Goal: Find contact information: Find contact information

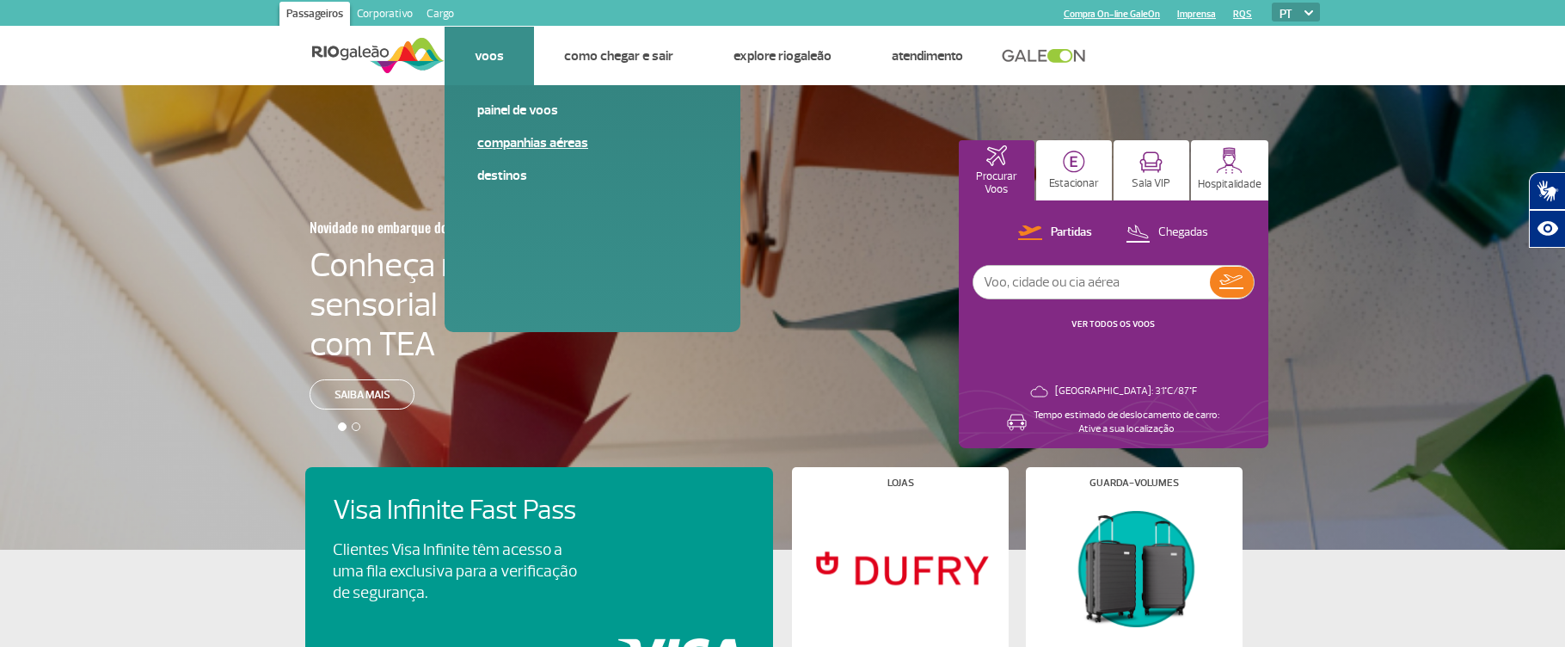
click at [548, 150] on link "Companhias Aéreas" at bounding box center [592, 142] width 231 height 19
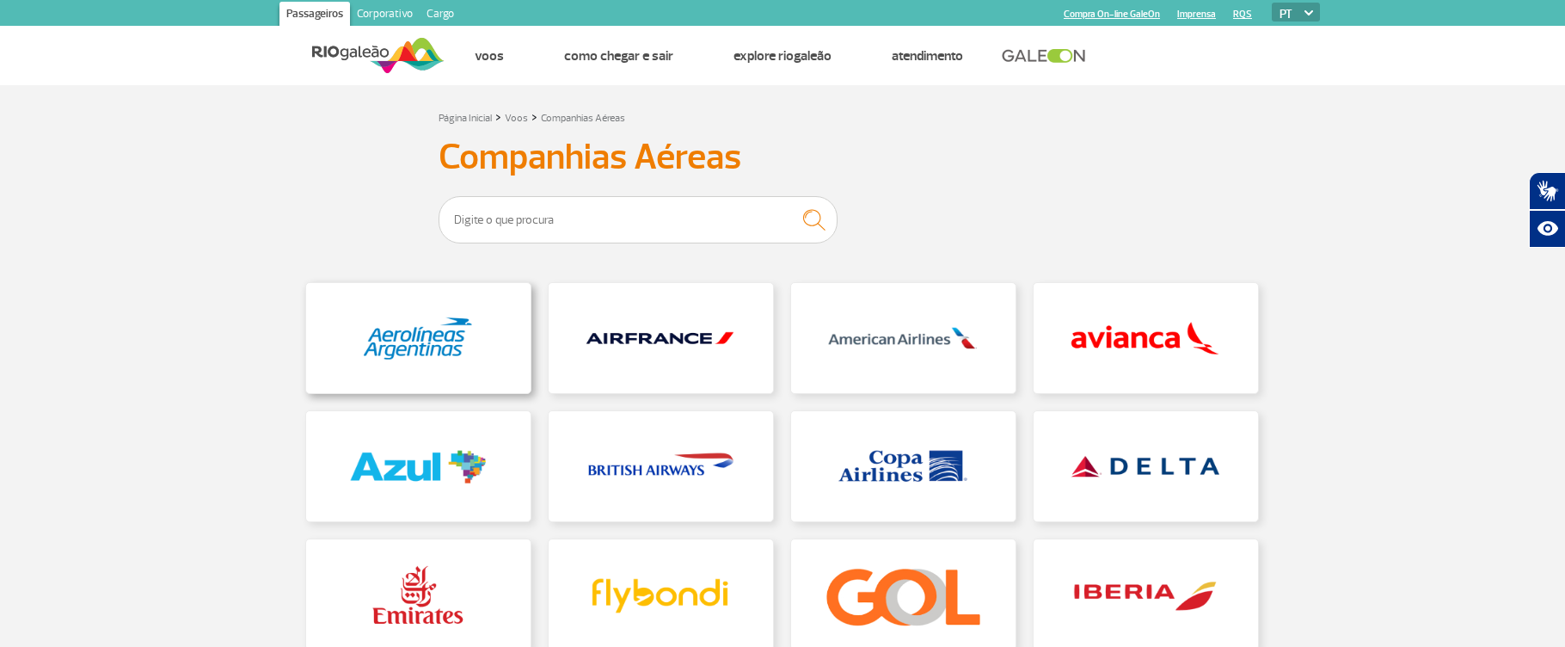
click at [440, 319] on link at bounding box center [418, 338] width 224 height 110
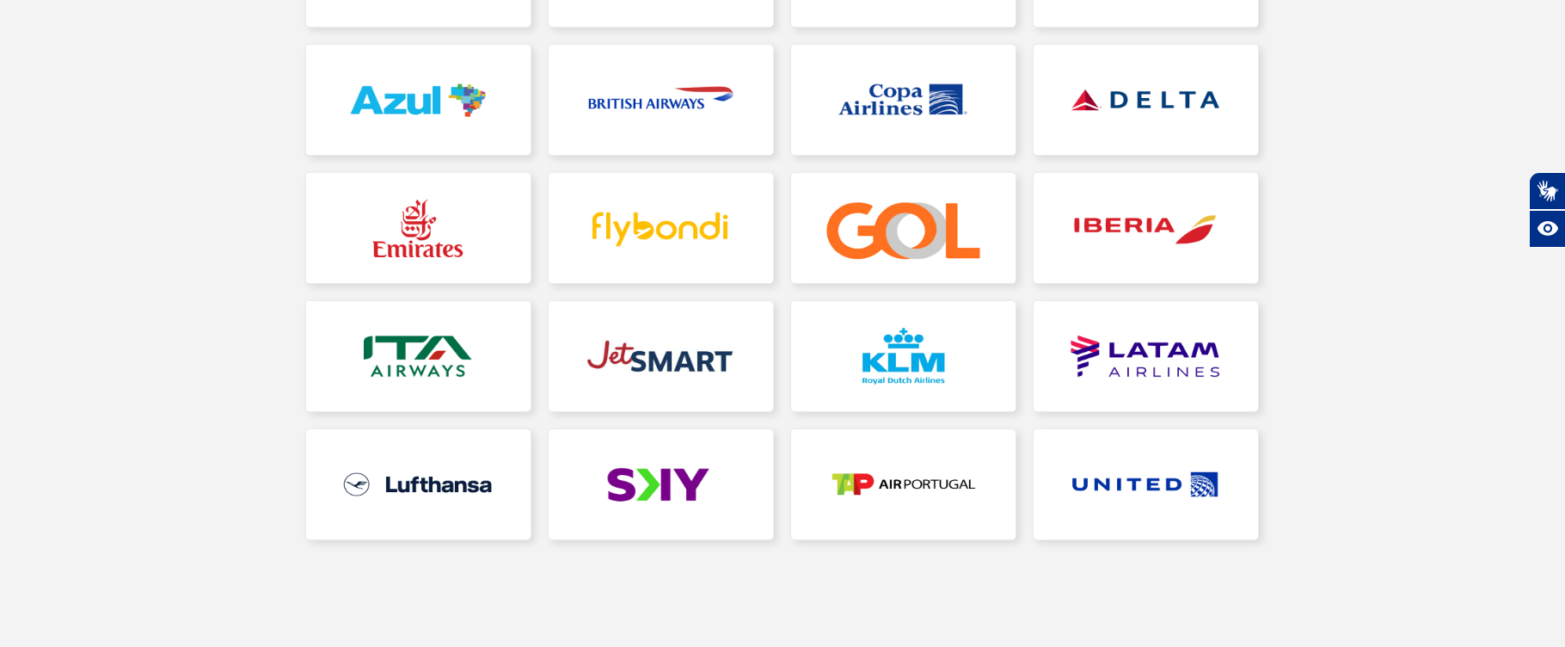
scroll to position [384, 0]
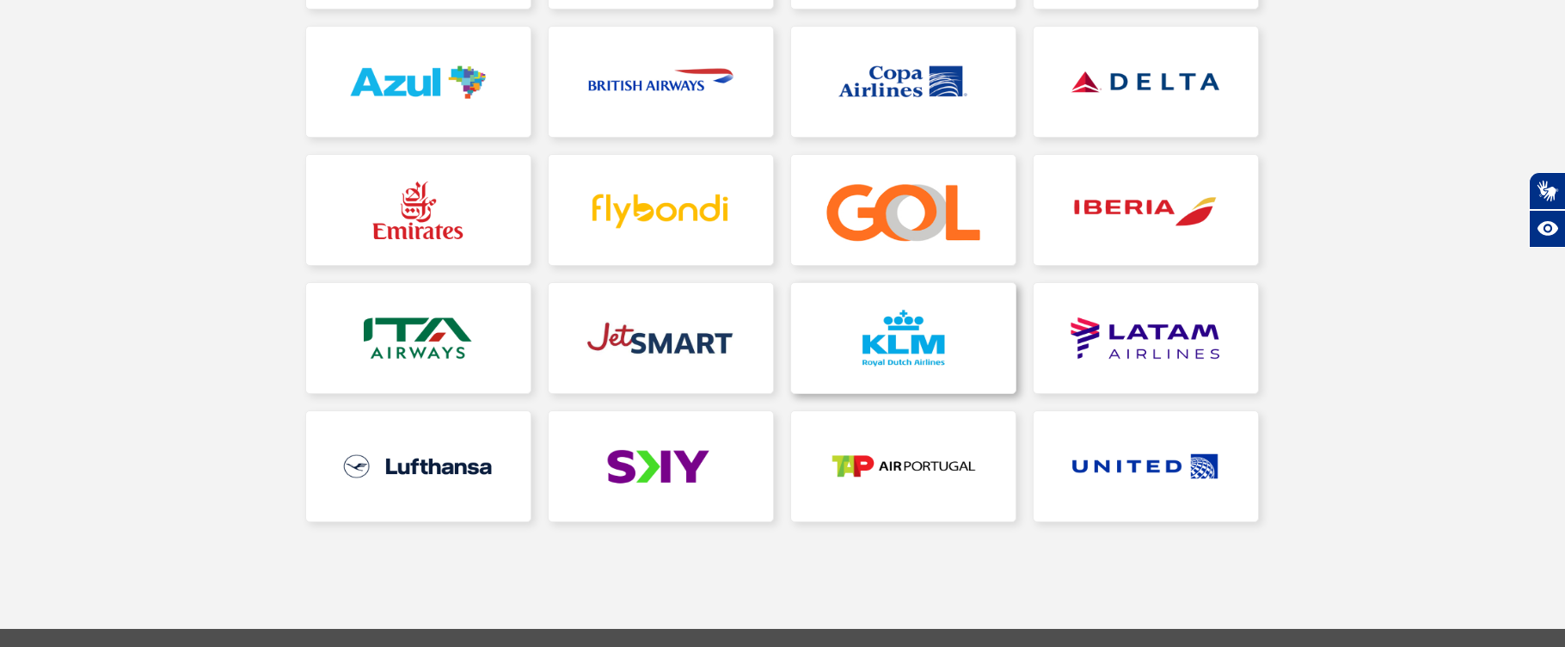
click at [782, 323] on link at bounding box center [903, 338] width 224 height 110
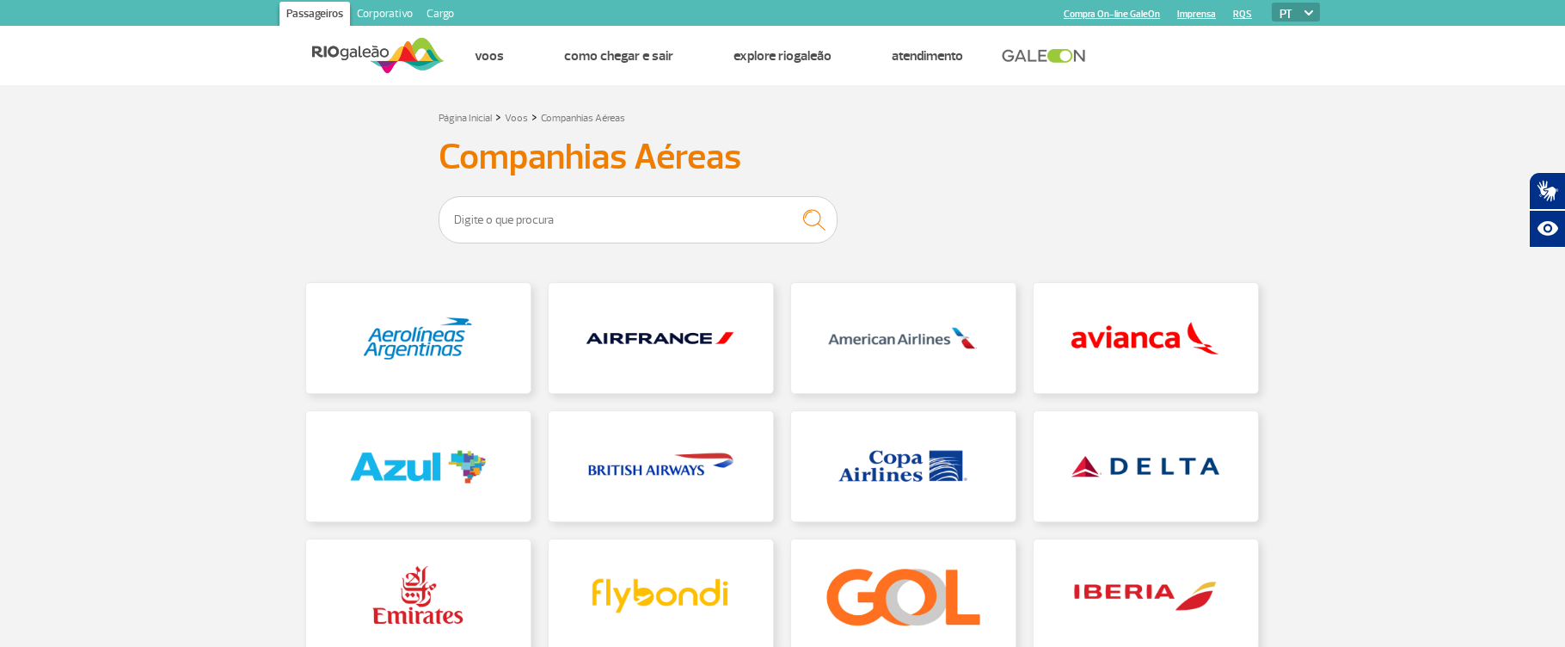
click at [782, 192] on div "Página Inicial > Voos > Companhias Aéreas Companhias Aéreas" at bounding box center [782, 507] width 981 height 800
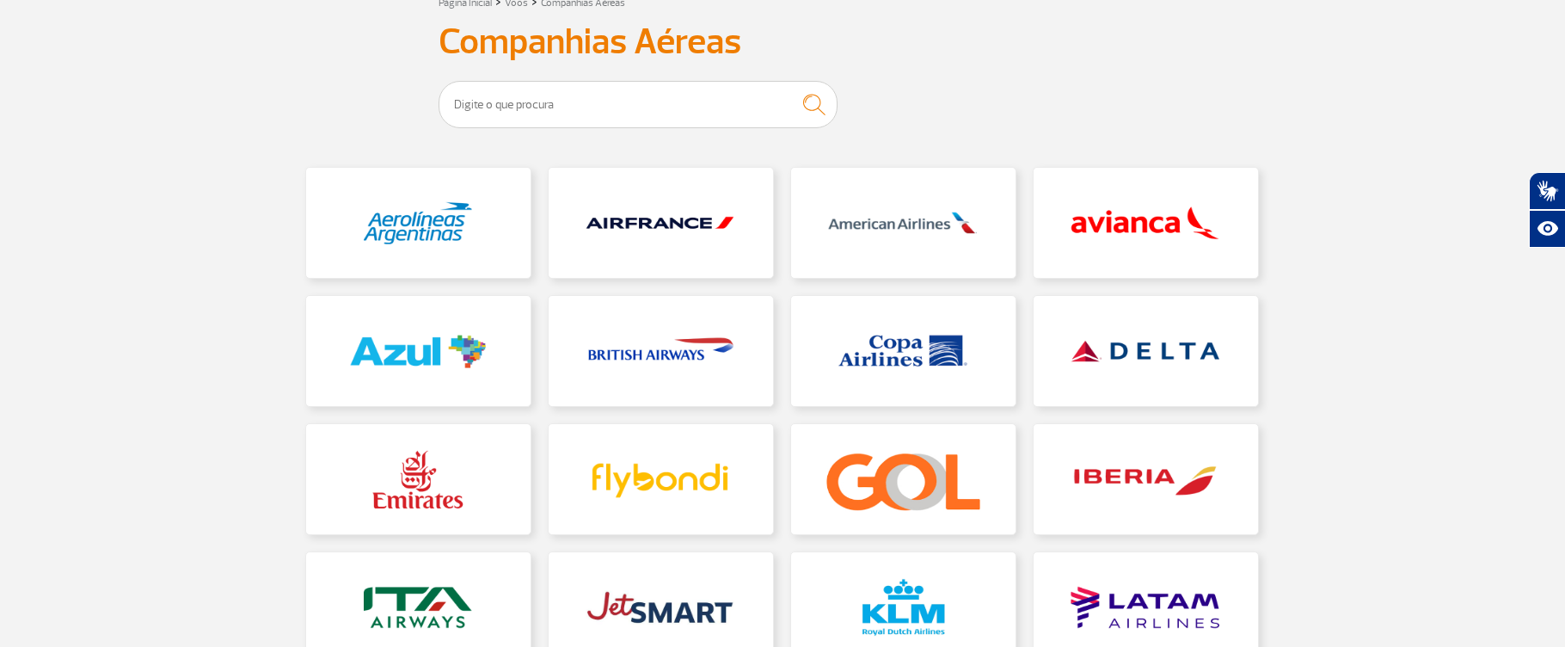
scroll to position [192, 0]
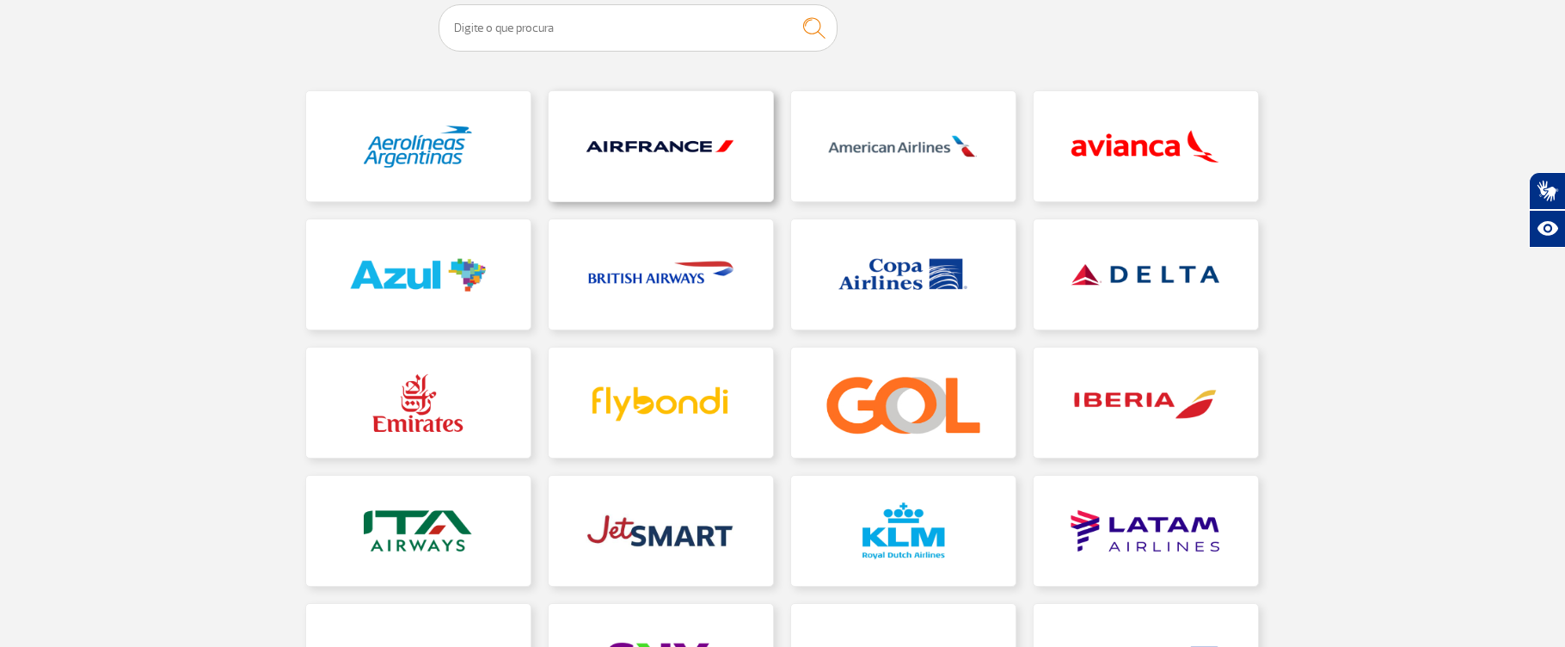
click at [678, 128] on link at bounding box center [661, 146] width 224 height 110
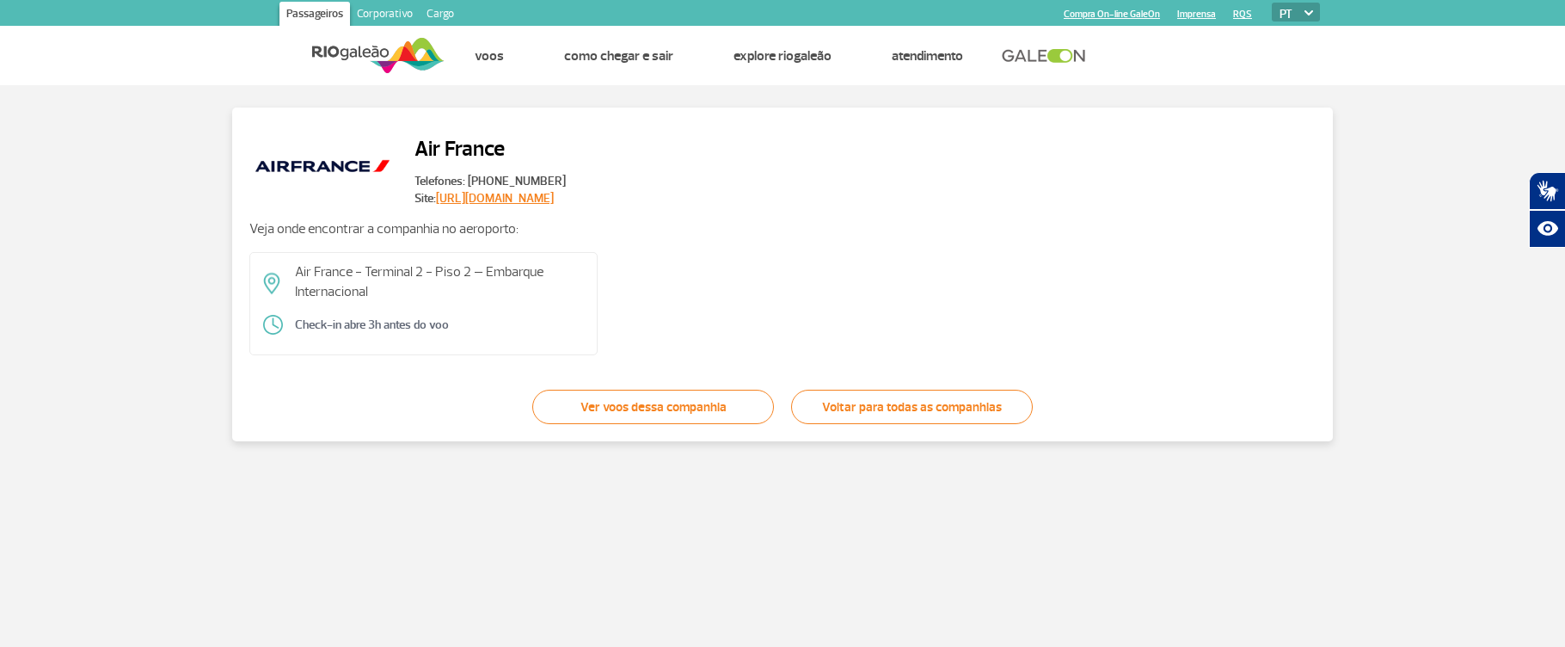
click at [33, 189] on div "Air France Telefones: [PHONE_NUMBER] Site: [URL][DOMAIN_NAME] Veja onde encontr…" at bounding box center [782, 275] width 1531 height 334
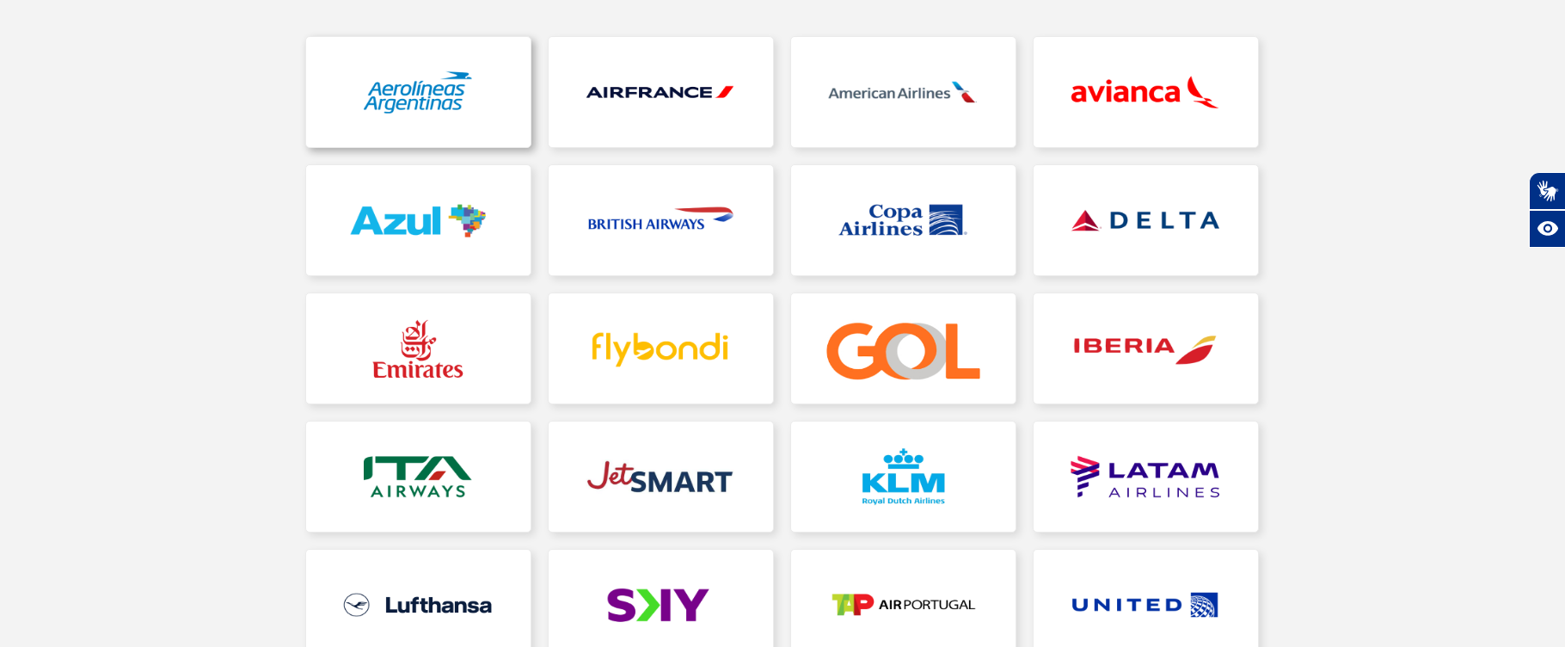
scroll to position [192, 0]
